Goal: Information Seeking & Learning: Learn about a topic

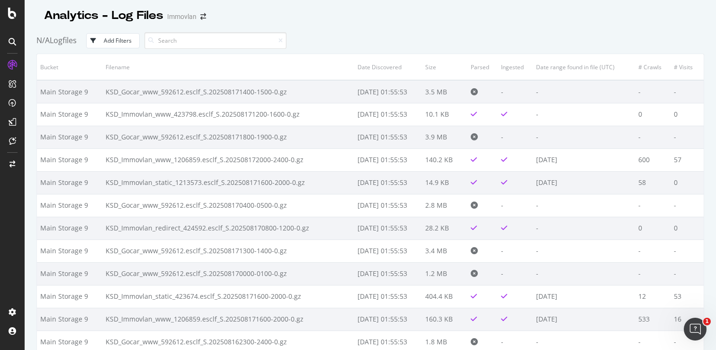
scroll to position [6307, 0]
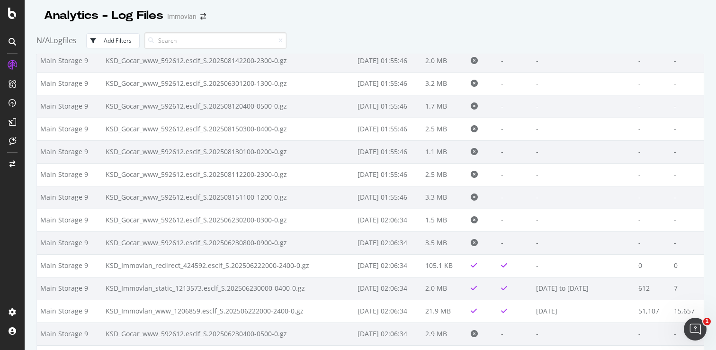
click at [397, 23] on div "Analytics - Log Files Immovlan" at bounding box center [370, 12] width 668 height 24
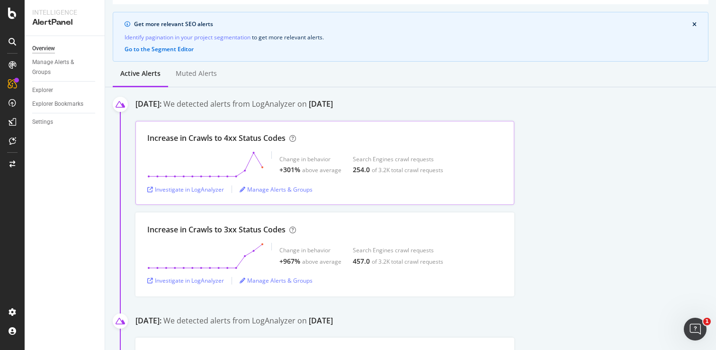
scroll to position [67, 0]
click at [203, 191] on div "Investigate in LogAnalyzer" at bounding box center [185, 189] width 77 height 8
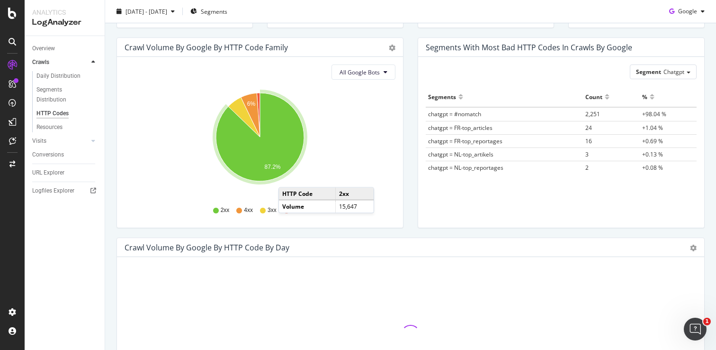
scroll to position [94, 0]
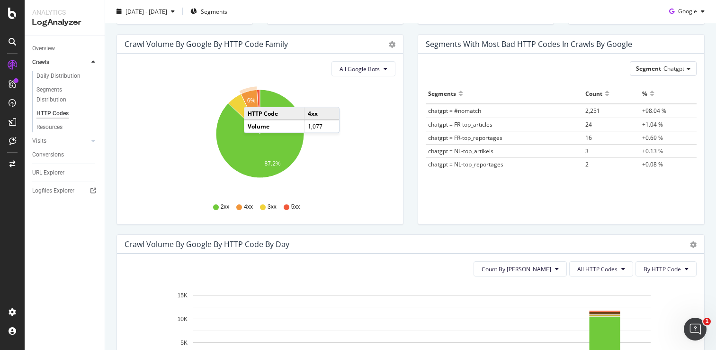
click at [253, 98] on text "6%" at bounding box center [251, 100] width 9 height 7
